Goal: Information Seeking & Learning: Check status

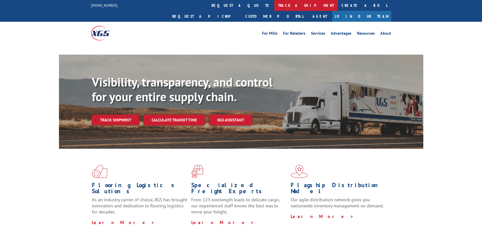
click at [274, 5] on link "track a shipment" at bounding box center [306, 5] width 64 height 11
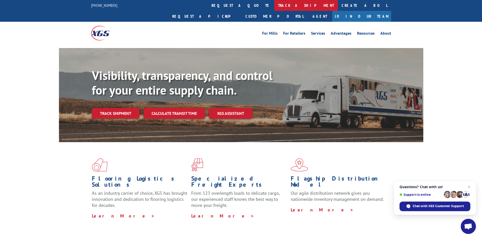
click at [274, 5] on link "track a shipment" at bounding box center [306, 5] width 64 height 11
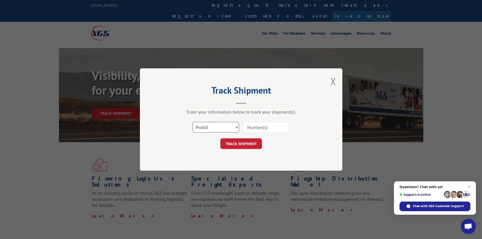
click at [221, 127] on select "Select category... Probill BOL PO" at bounding box center [216, 127] width 47 height 11
select select "bol"
click at [193, 122] on select "Select category... Probill BOL PO" at bounding box center [216, 127] width 47 height 11
click at [275, 125] on input at bounding box center [266, 127] width 47 height 11
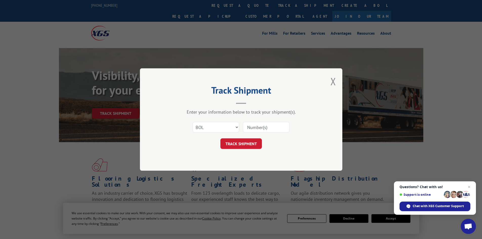
paste input "002428670"
type input "002428670"
click at [234, 144] on button "TRACK SHIPMENT" at bounding box center [241, 143] width 42 height 11
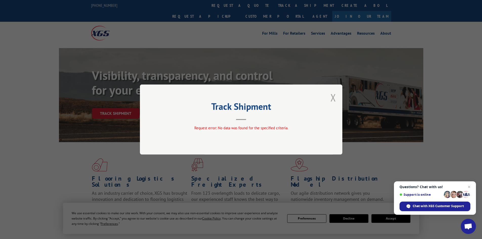
click at [332, 99] on button "Close modal" at bounding box center [334, 97] width 6 height 13
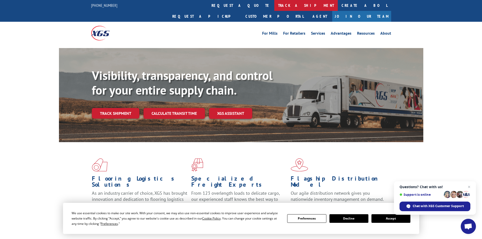
click at [274, 4] on link "track a shipment" at bounding box center [306, 5] width 64 height 11
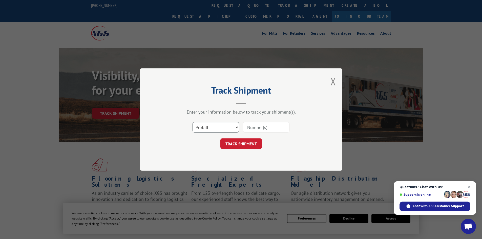
click at [222, 129] on select "Select category... Probill BOL PO" at bounding box center [216, 127] width 47 height 11
select select "po"
click at [193, 122] on select "Select category... Probill BOL PO" at bounding box center [216, 127] width 47 height 11
click at [280, 127] on input at bounding box center [266, 127] width 47 height 11
paste input "66532803"
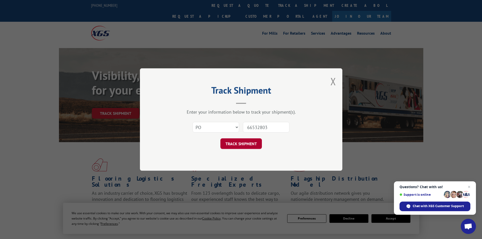
type input "66532803"
click at [234, 139] on button "TRACK SHIPMENT" at bounding box center [241, 143] width 42 height 11
